Goal: Task Accomplishment & Management: Use online tool/utility

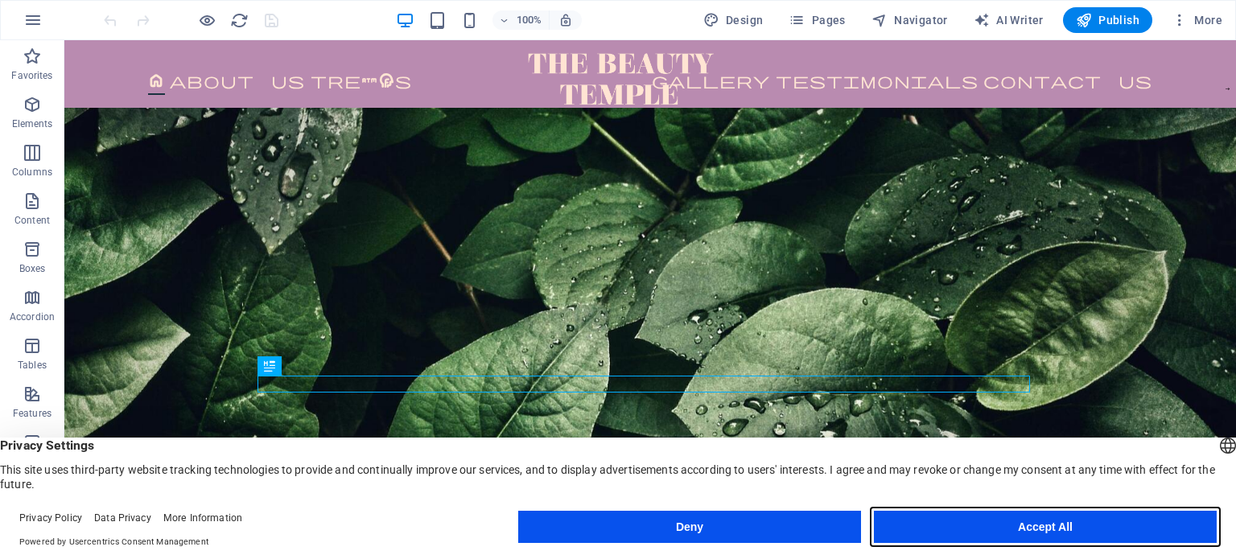
click at [970, 531] on button "Accept All" at bounding box center [1045, 527] width 343 height 32
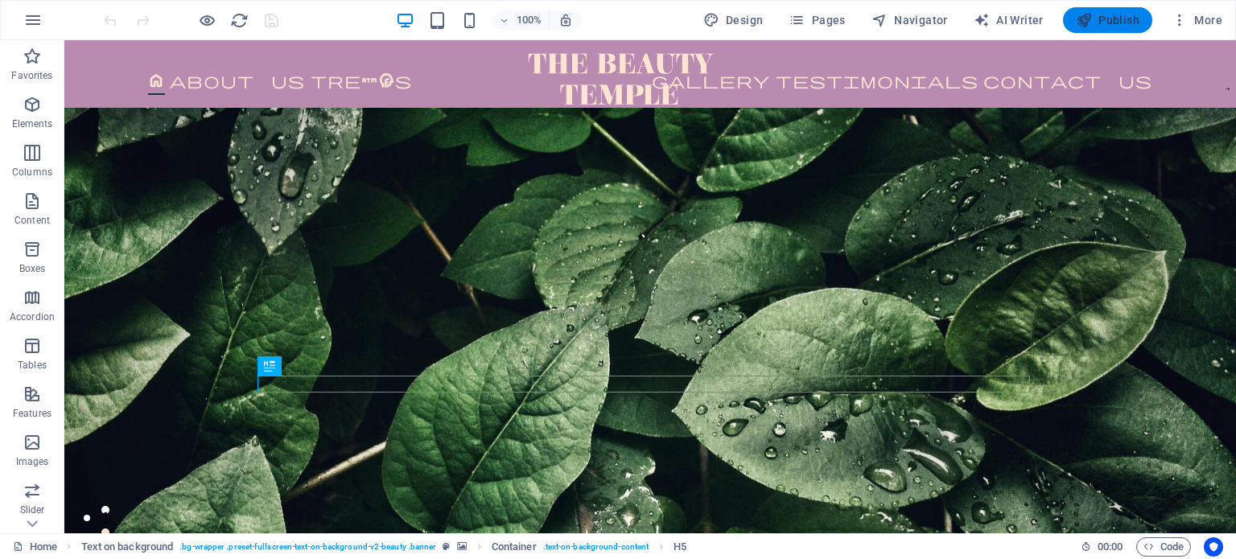
click at [1114, 15] on span "Publish" at bounding box center [1108, 20] width 64 height 16
click at [1132, 22] on span "Publish" at bounding box center [1108, 20] width 64 height 16
click at [1116, 17] on span "Publish" at bounding box center [1108, 20] width 64 height 16
